Goal: Browse casually: Explore the website without a specific task or goal

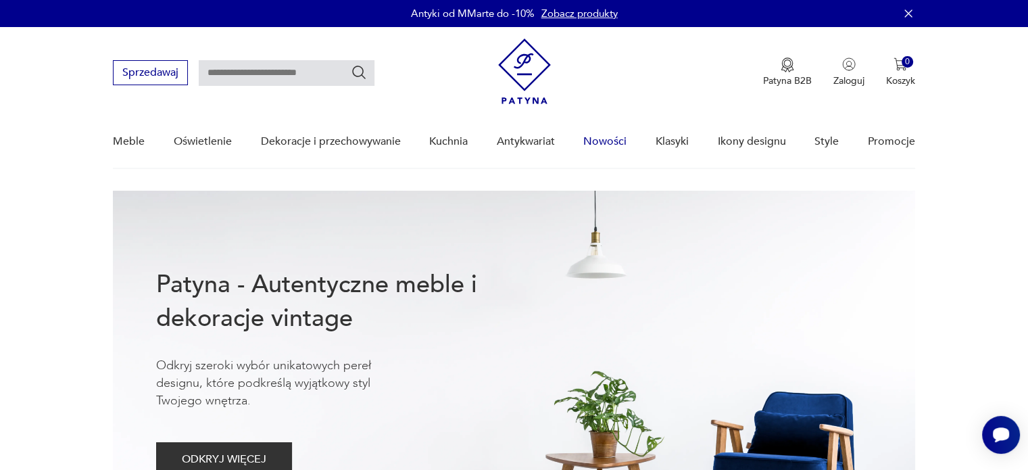
click at [621, 147] on link "Nowości" at bounding box center [604, 142] width 43 height 52
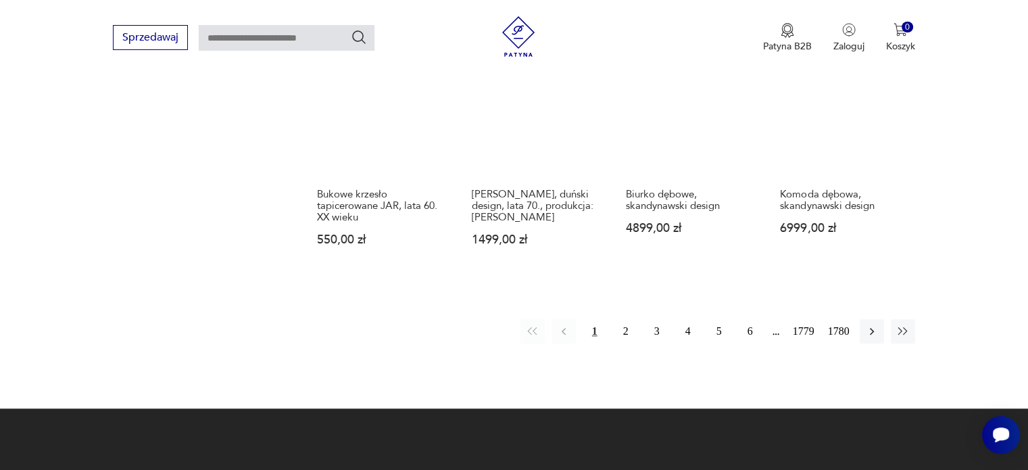
scroll to position [1172, 0]
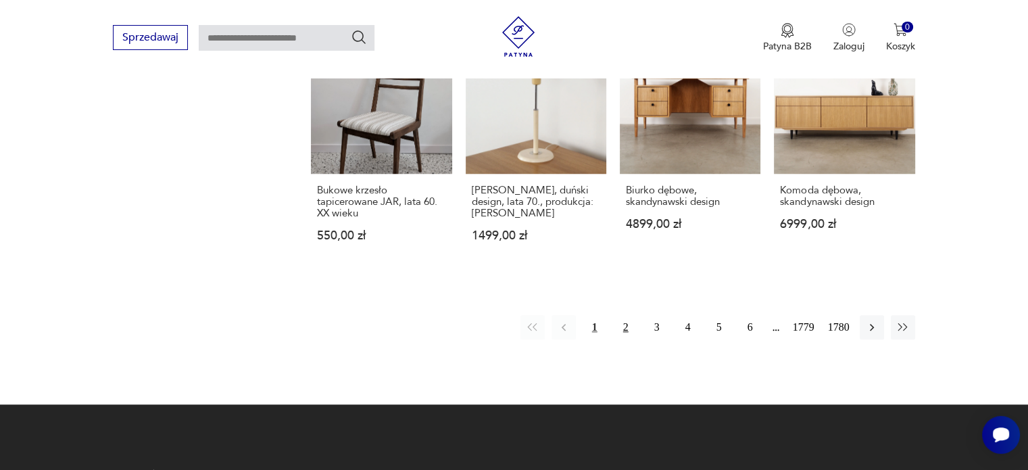
click at [629, 325] on button "2" at bounding box center [626, 327] width 24 height 24
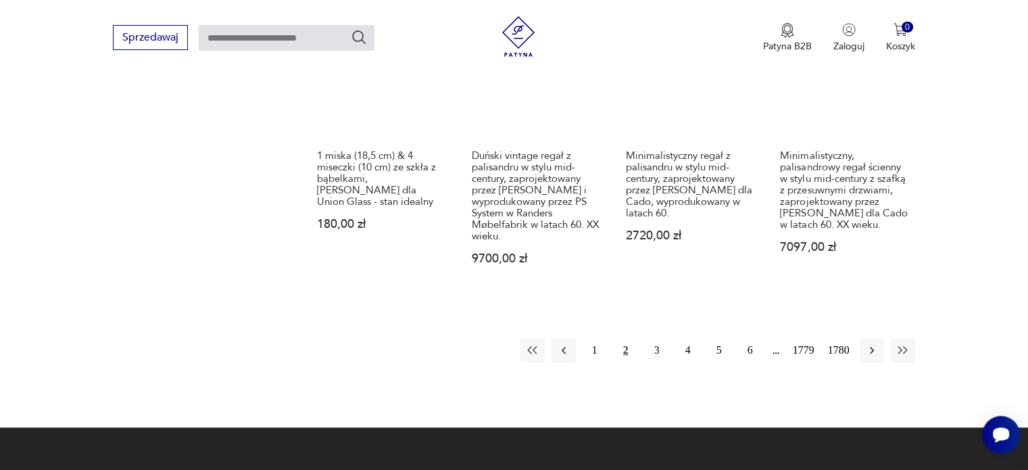
scroll to position [1265, 0]
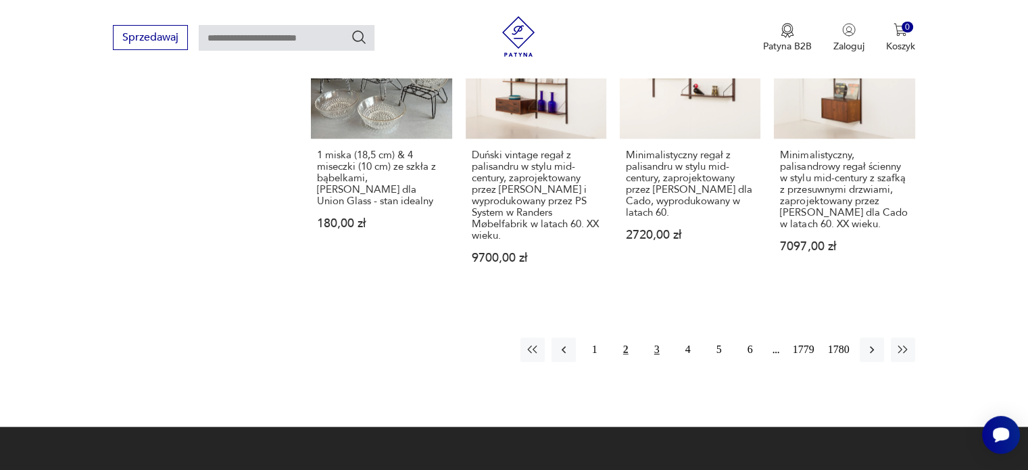
click at [656, 337] on button "3" at bounding box center [657, 349] width 24 height 24
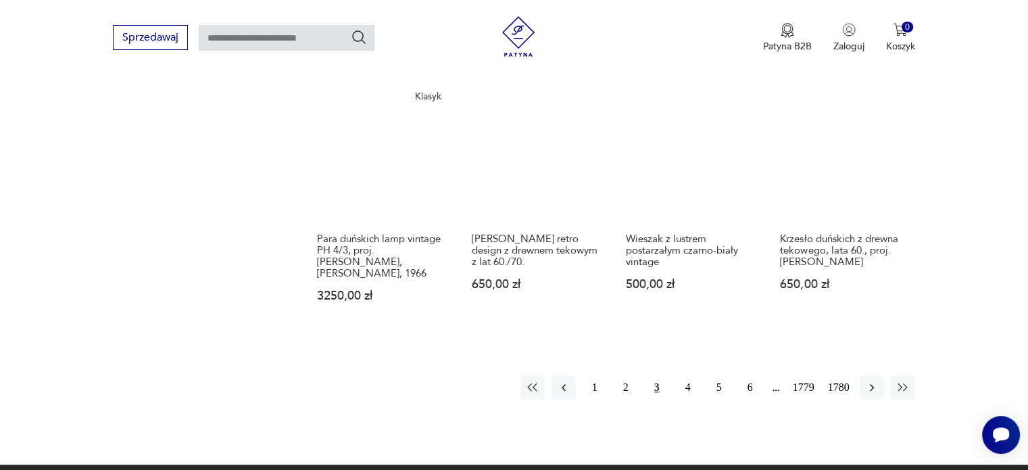
scroll to position [1205, 0]
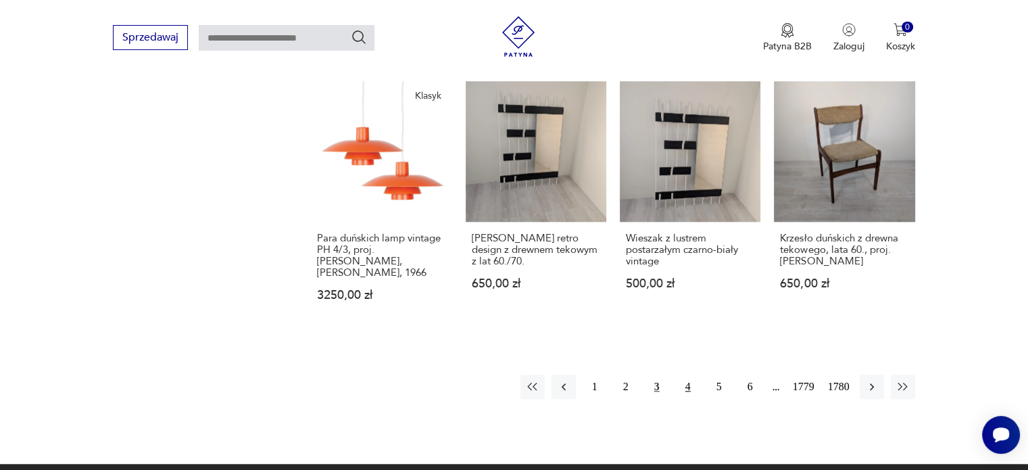
click at [690, 375] on button "4" at bounding box center [688, 387] width 24 height 24
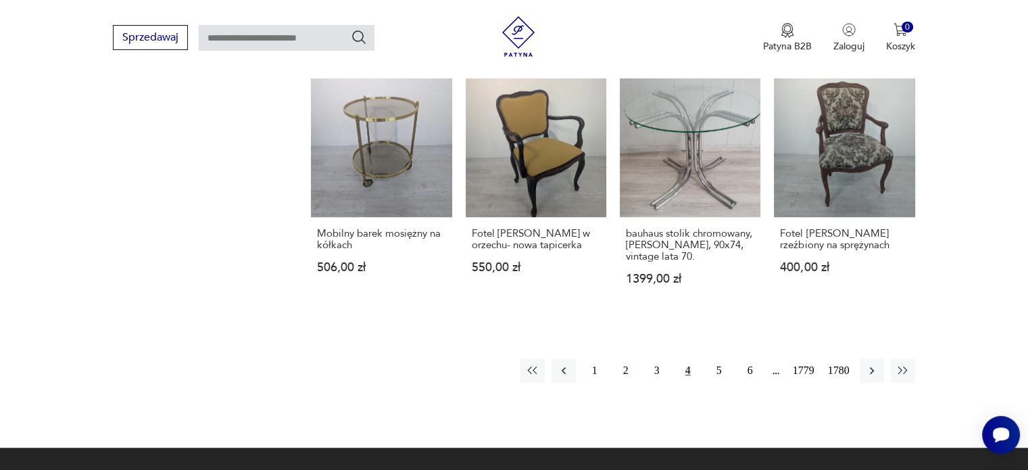
scroll to position [1143, 0]
